Goal: Task Accomplishment & Management: Complete application form

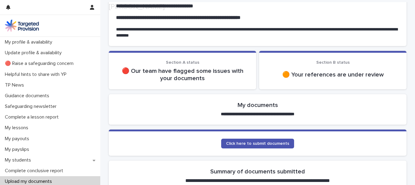
scroll to position [61, 0]
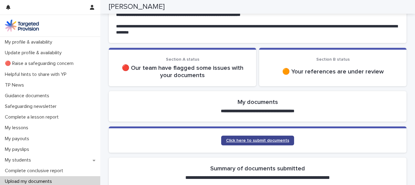
click at [246, 141] on span "Click here to submit documents" at bounding box center [257, 140] width 63 height 4
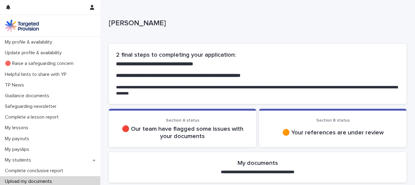
click at [209, 128] on p "🔴 Our team have flagged some issues with your documents" at bounding box center [182, 132] width 133 height 15
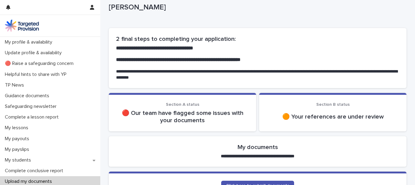
scroll to position [30, 0]
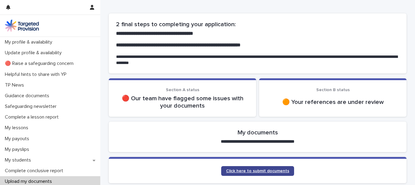
click at [245, 169] on span "Click here to submit documents" at bounding box center [257, 170] width 63 height 4
